Goal: Book appointment/travel/reservation

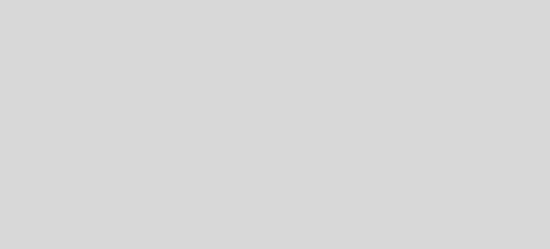
select select "pt"
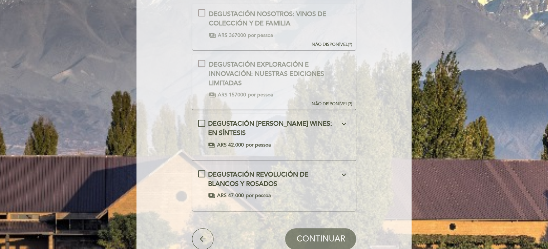
scroll to position [143, 0]
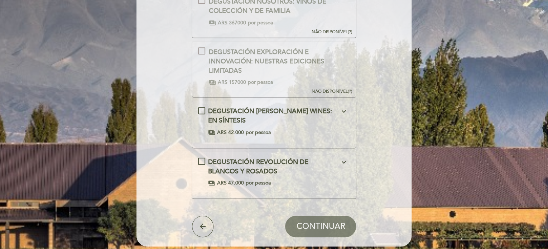
click at [202, 110] on div "DEGUSTACIÓN [PERSON_NAME] WINES: EN SÍNTESIS expand_more En esta degustación ha…" at bounding box center [274, 121] width 152 height 29
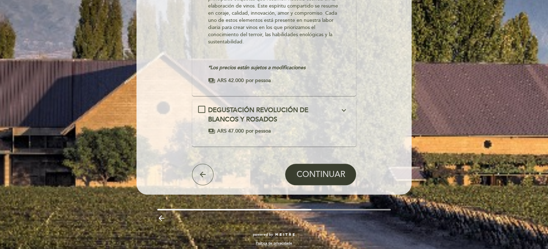
scroll to position [287, 0]
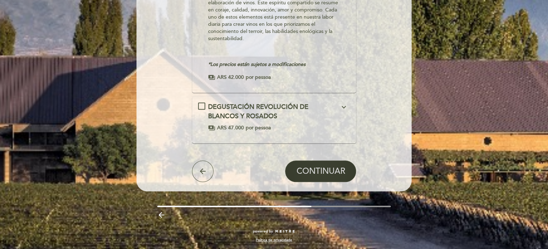
click at [315, 173] on span "CONTINUAR" at bounding box center [320, 172] width 49 height 10
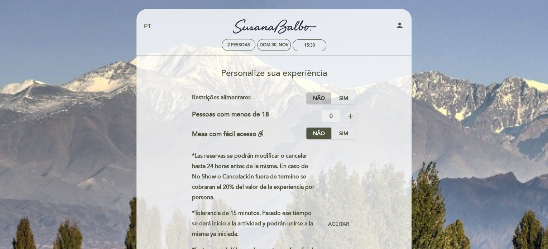
click at [323, 96] on label "Não" at bounding box center [318, 98] width 25 height 12
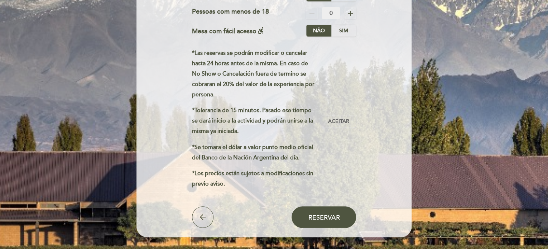
scroll to position [108, 0]
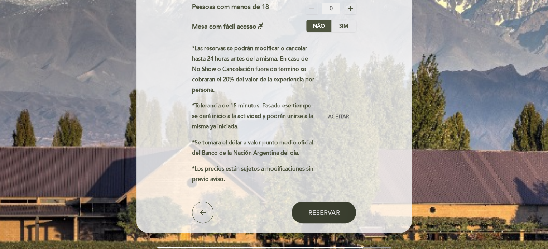
click at [337, 213] on span "Reservar" at bounding box center [324, 213] width 32 height 8
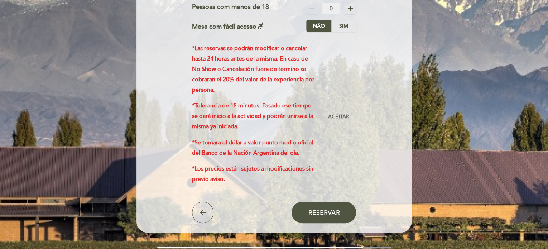
scroll to position [36, 0]
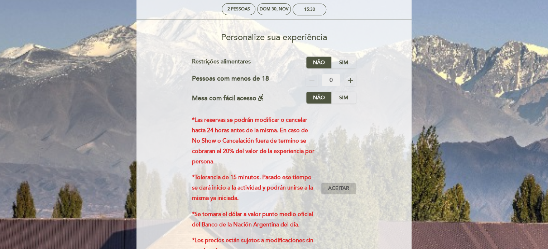
click at [335, 186] on span "Aceitar" at bounding box center [338, 189] width 21 height 8
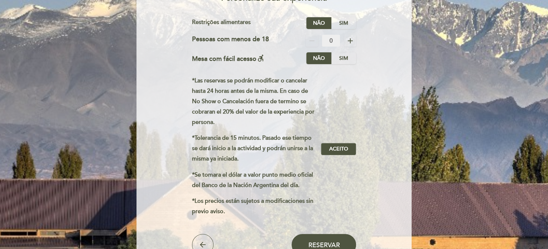
scroll to position [143, 0]
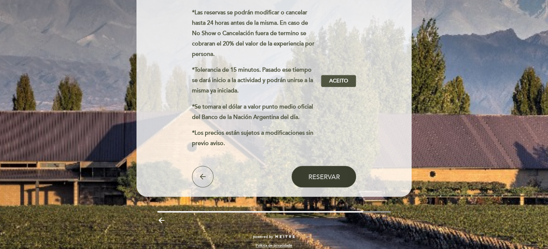
click at [325, 178] on span "Reservar" at bounding box center [324, 177] width 32 height 8
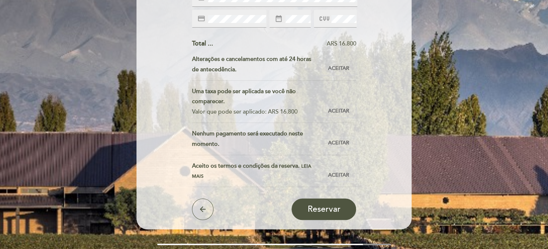
click at [182, 168] on div "Insira os detalhes da [GEOGRAPHIC_DATA] Para confirmar esta reserva, por favor …" at bounding box center [274, 70] width 265 height 300
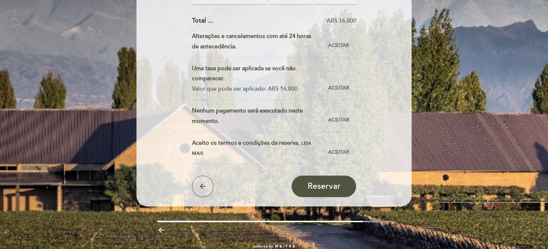
scroll to position [179, 0]
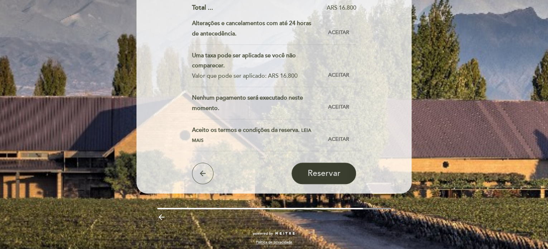
click at [330, 176] on span "Reservar" at bounding box center [323, 173] width 33 height 10
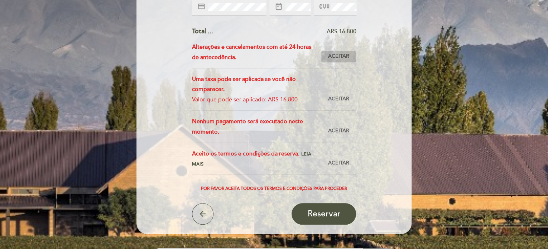
scroll to position [143, 0]
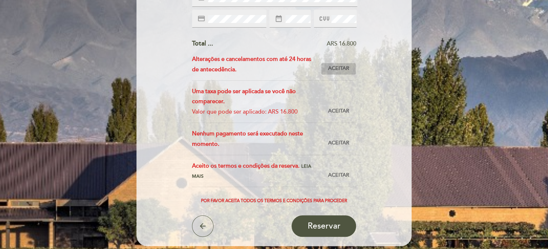
click at [337, 66] on span "Aceitar" at bounding box center [338, 69] width 21 height 8
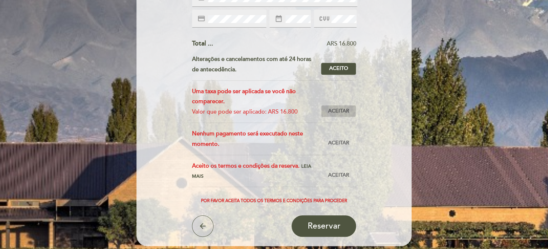
click at [341, 111] on span "Aceitar" at bounding box center [338, 112] width 21 height 8
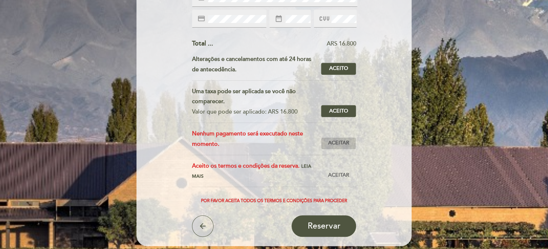
click at [344, 143] on span "Aceitar" at bounding box center [338, 143] width 21 height 8
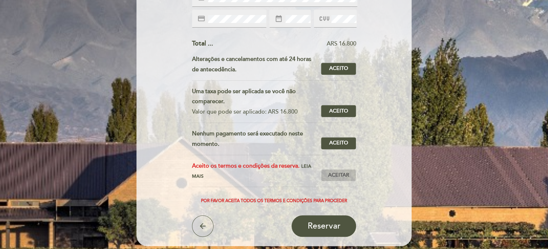
click at [342, 179] on button "Aceitar Aceito" at bounding box center [338, 175] width 35 height 12
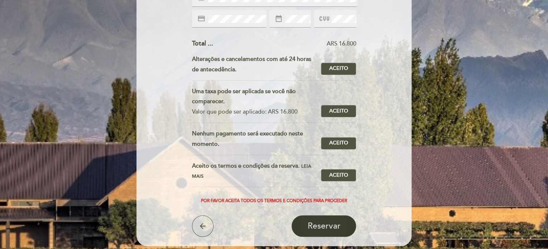
click at [322, 225] on span "Reservar" at bounding box center [323, 226] width 33 height 10
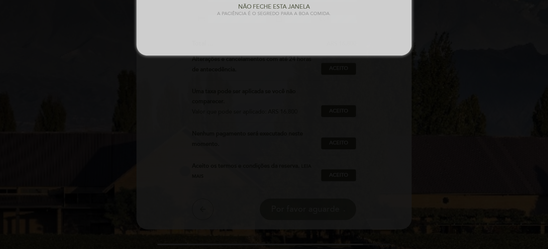
scroll to position [0, 0]
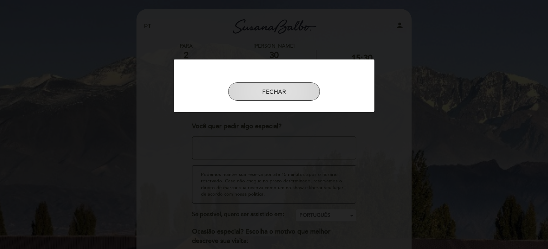
click at [293, 94] on button "FECHAR" at bounding box center [274, 91] width 92 height 19
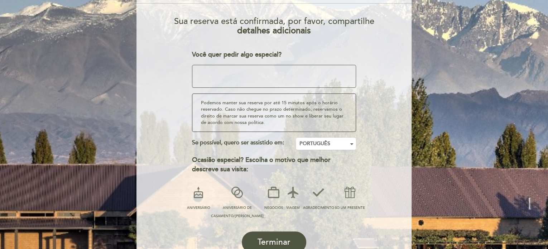
scroll to position [108, 0]
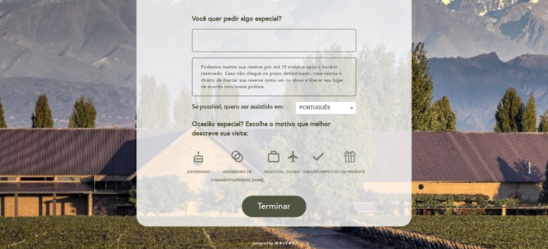
click at [231, 169] on label "ANIVERSÁRIO DE CASAMENTO/[PERSON_NAME]" at bounding box center [237, 165] width 53 height 37
click at [232, 154] on icon at bounding box center [237, 156] width 19 height 19
click at [231, 154] on icon at bounding box center [237, 156] width 19 height 19
click at [225, 183] on label "ANIVERSÁRIO DE CASAMENTO/[PERSON_NAME]" at bounding box center [237, 165] width 53 height 37
click at [287, 160] on icon at bounding box center [293, 156] width 19 height 19
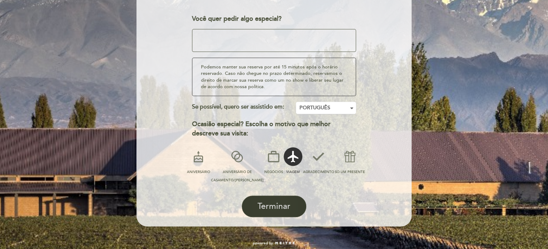
click at [278, 206] on span "Terminar" at bounding box center [274, 206] width 33 height 10
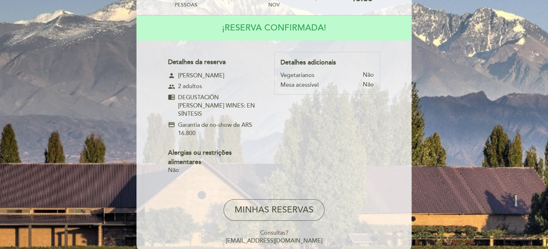
scroll to position [92, 0]
